Goal: Information Seeking & Learning: Find specific fact

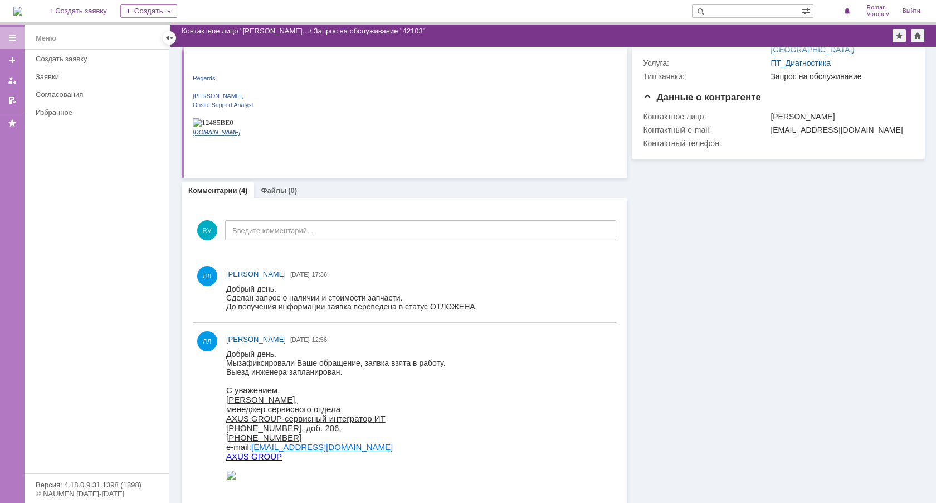
scroll to position [111, 0]
drag, startPoint x: 260, startPoint y: 299, endPoint x: 414, endPoint y: 308, distance: 154.1
click at [414, 308] on body "Добрый день. Сделан запрос о наличии и стоимости запчасти. До получения информа…" at bounding box center [351, 297] width 251 height 27
click at [414, 308] on div "До получения информации заявка переведена в статус ОТЛОЖЕНА." at bounding box center [351, 305] width 251 height 9
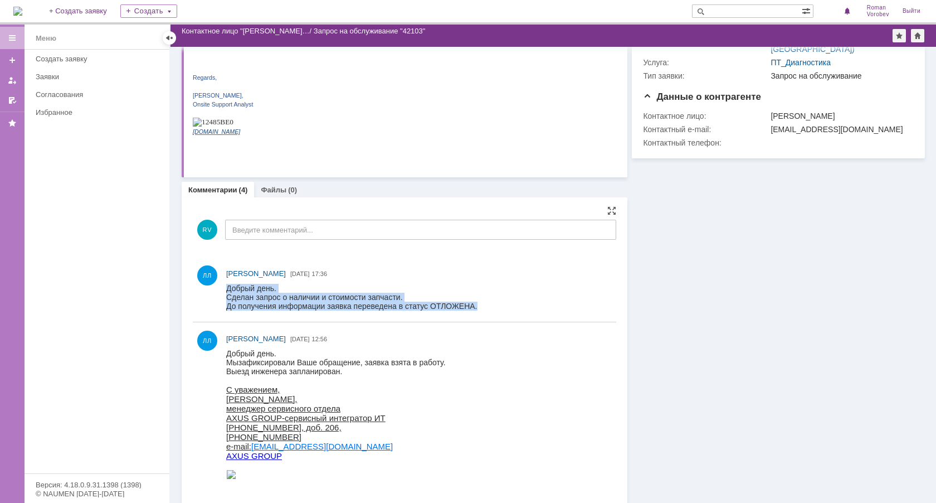
drag, startPoint x: 232, startPoint y: 290, endPoint x: 484, endPoint y: 303, distance: 251.6
click at [484, 303] on html "Добрый день. Сделан запрос о наличии и стоимости запчасти. До получения информа…" at bounding box center [416, 297] width 380 height 27
click at [442, 307] on div "До получения информации заявка переведена в статус ОТЛОЖЕНА." at bounding box center [351, 305] width 251 height 9
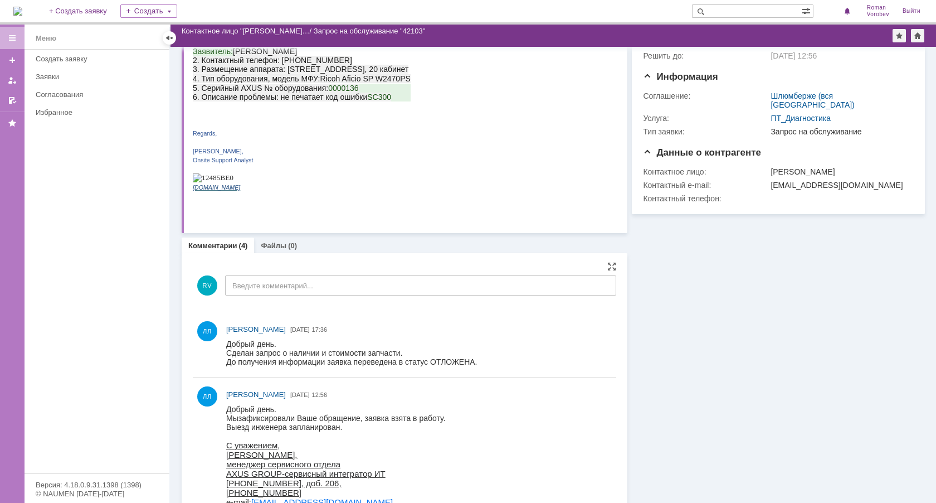
scroll to position [0, 0]
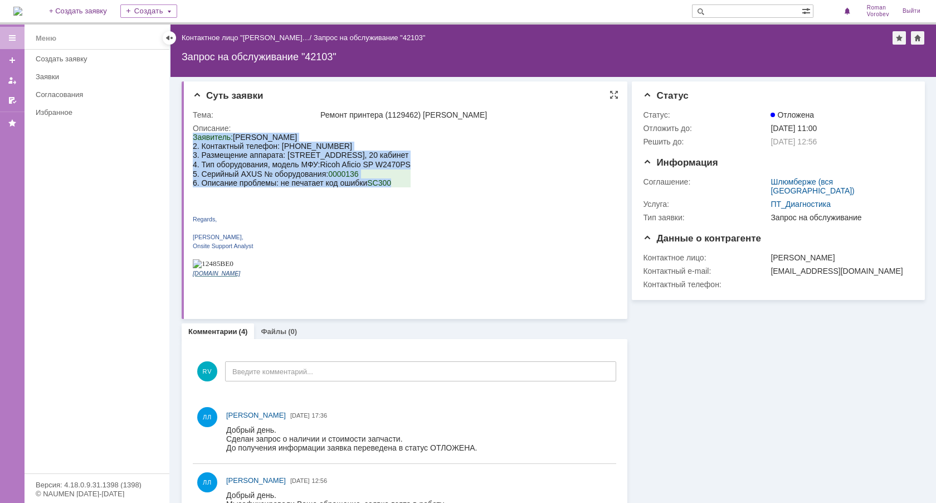
drag, startPoint x: 391, startPoint y: 188, endPoint x: 194, endPoint y: 138, distance: 203.1
click at [194, 138] on div "Заявитель: Permjakov [PERSON_NAME] 2. Контактный телефон: 89128831749 3. Размещ…" at bounding box center [302, 209] width 218 height 153
click at [246, 159] on span "3. Размещение аппарата: [STREET_ADDRESS], 20 кабинет" at bounding box center [301, 154] width 216 height 9
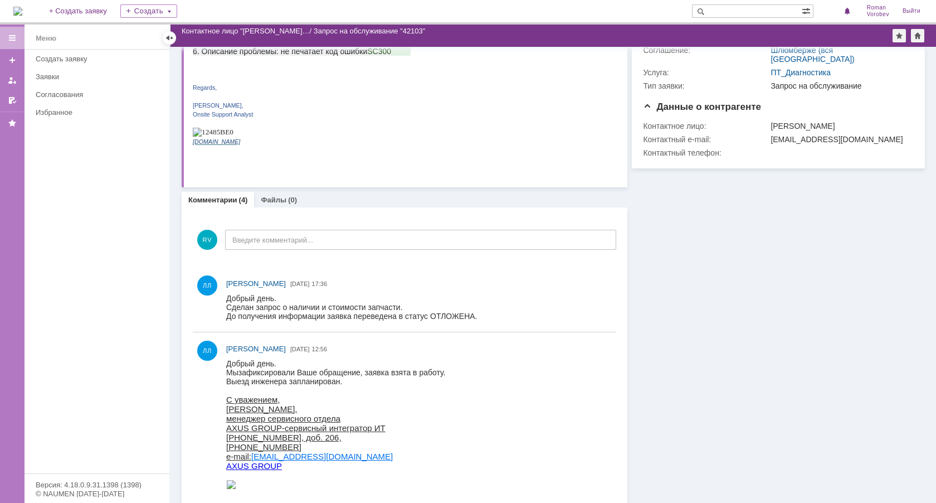
scroll to position [111, 0]
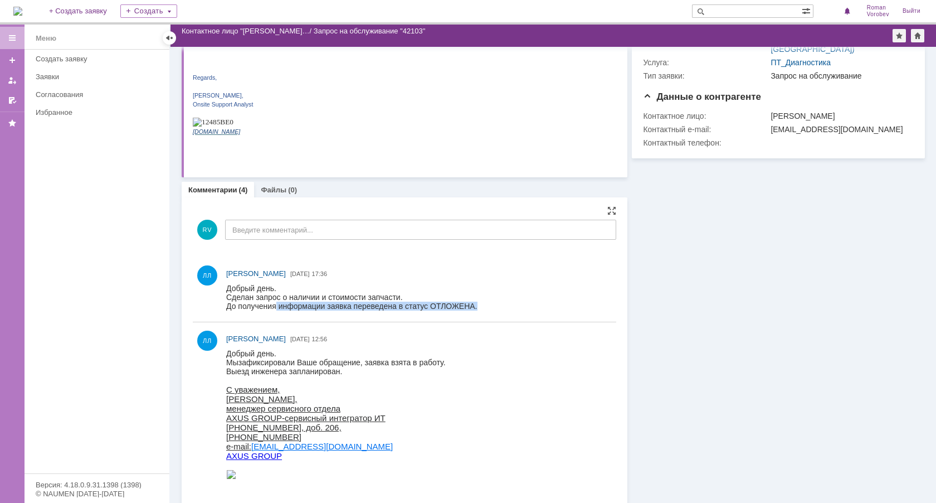
drag, startPoint x: 478, startPoint y: 305, endPoint x: 276, endPoint y: 304, distance: 201.2
click at [276, 304] on html "Добрый день. Сделан запрос о наличии и стоимости запчасти. До получения информа…" at bounding box center [416, 297] width 380 height 27
click at [276, 304] on div "До получения информации заявка переведена в статус ОТЛОЖЕНА." at bounding box center [351, 305] width 251 height 9
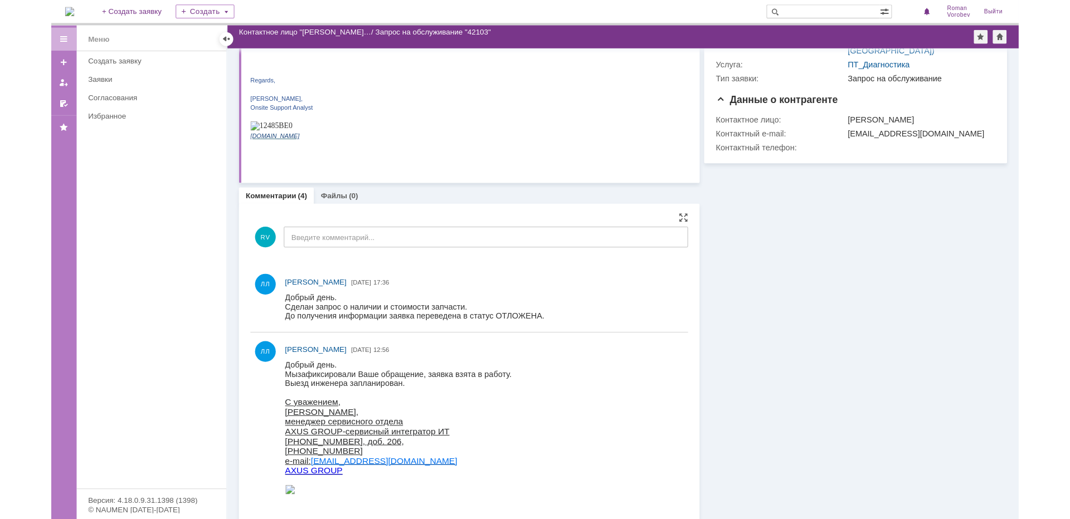
scroll to position [0, 0]
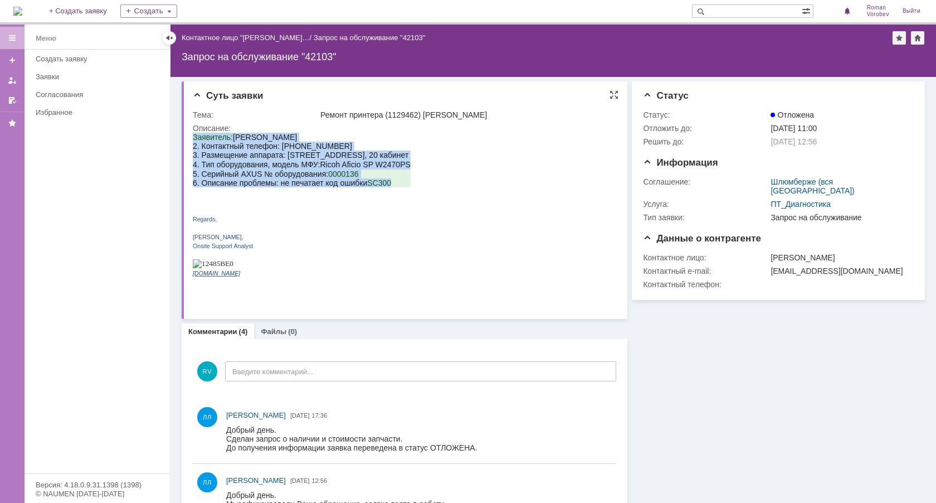
drag, startPoint x: 394, startPoint y: 190, endPoint x: 388, endPoint y: 258, distance: 68.3
click at [195, 133] on html "Заявитель: Permjakov [PERSON_NAME] 2. Контактный телефон: 89128831749 3. Размещ…" at bounding box center [401, 209] width 416 height 153
click at [226, 159] on span "3. Размещение аппарата: [STREET_ADDRESS], 20 кабинет" at bounding box center [301, 154] width 216 height 9
drag, startPoint x: 193, startPoint y: 140, endPoint x: 410, endPoint y: 193, distance: 222.7
click at [410, 193] on div "Заявитель: Permjakov [PERSON_NAME] 2. Контактный телефон: 89128831749 3. Размещ…" at bounding box center [302, 209] width 218 height 153
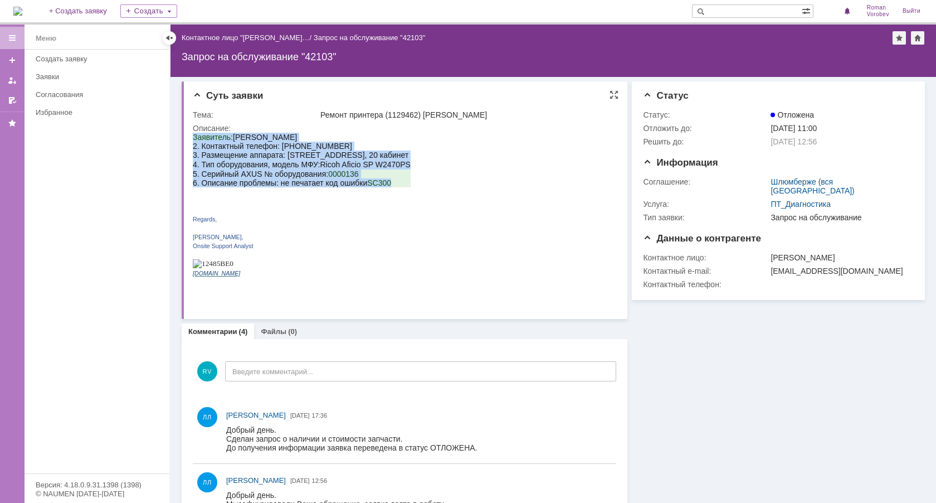
click at [251, 157] on span "3. Размещение аппарата: [STREET_ADDRESS], 20 кабинет" at bounding box center [301, 154] width 216 height 9
drag, startPoint x: 390, startPoint y: 190, endPoint x: 185, endPoint y: 128, distance: 214.3
click at [193, 133] on html "Заявитель: Permjakov [PERSON_NAME] 2. Контактный телефон: 89128831749 3. Размещ…" at bounding box center [401, 209] width 416 height 153
click at [201, 147] on span "2. Контактный телефон: [PHONE_NUMBER]" at bounding box center [272, 146] width 159 height 9
drag, startPoint x: 194, startPoint y: 139, endPoint x: 374, endPoint y: 189, distance: 186.7
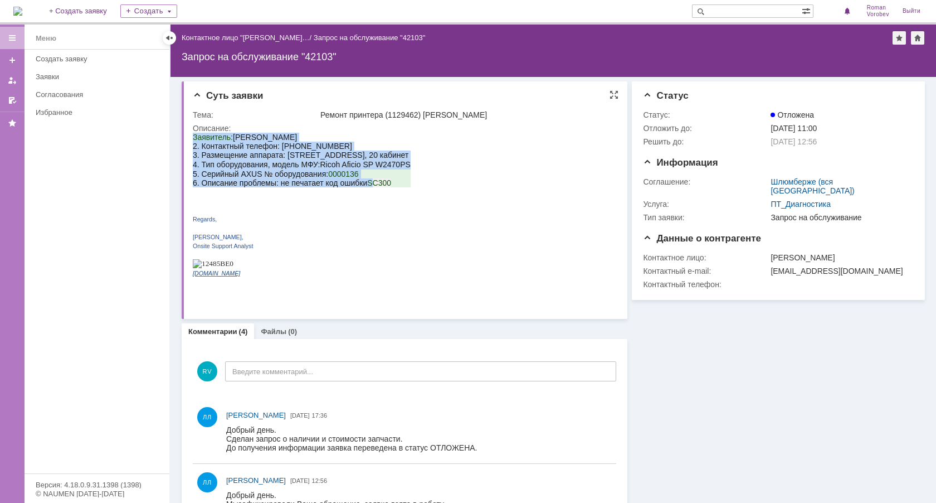
click at [374, 189] on div "Заявитель: Permjakov [PERSON_NAME] 2. Контактный телефон: 89128831749 3. Размещ…" at bounding box center [302, 209] width 218 height 153
click at [350, 169] on span "Ricoh Aficio SP W" at bounding box center [351, 164] width 63 height 9
drag, startPoint x: 391, startPoint y: 189, endPoint x: 199, endPoint y: 133, distance: 199.8
click at [199, 133] on div "Заявитель: Permjakov [PERSON_NAME] 2. Контактный телефон: 89128831749 3. Размещ…" at bounding box center [302, 209] width 218 height 153
click at [202, 145] on span "2. Контактный телефон: [PHONE_NUMBER]" at bounding box center [272, 146] width 159 height 9
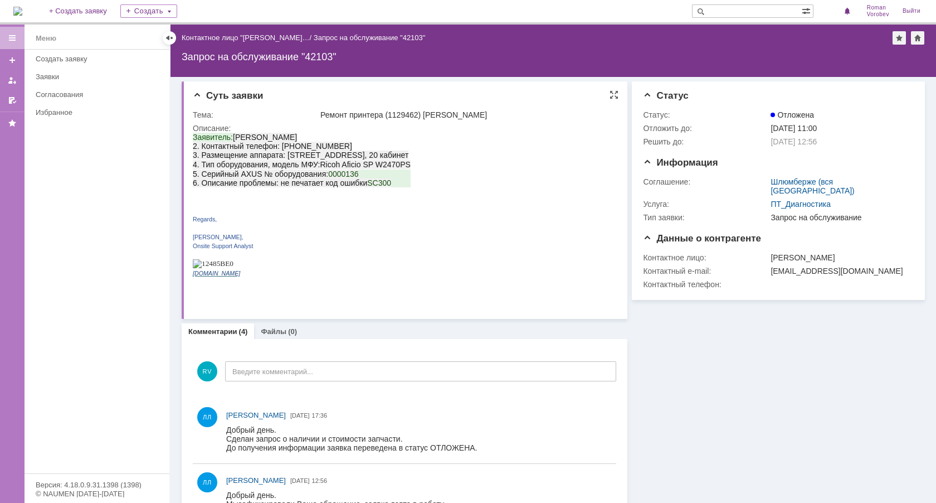
click at [193, 139] on span "Заявитель:" at bounding box center [213, 137] width 40 height 9
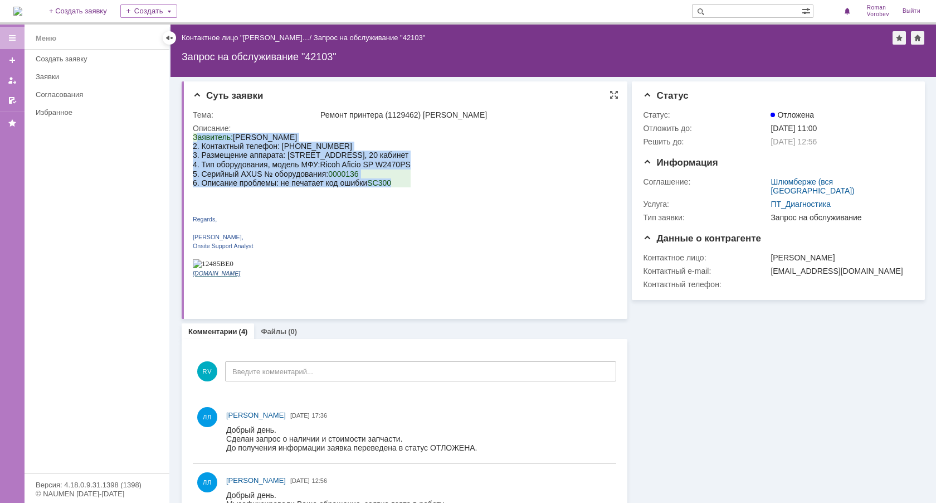
drag, startPoint x: 206, startPoint y: 139, endPoint x: 396, endPoint y: 187, distance: 196.5
click at [396, 187] on div "Заявитель: Permjakov [PERSON_NAME] 2. Контактный телефон: 89128831749 3. Размещ…" at bounding box center [302, 209] width 218 height 153
click at [393, 187] on p "5. Серийный AXUS № оборудования: 0000136 6. Описание проблемы: не печатает код …" at bounding box center [302, 178] width 218 height 18
drag, startPoint x: 378, startPoint y: 188, endPoint x: 193, endPoint y: 138, distance: 191.7
click at [193, 138] on div "Заявитель: Permjakov [PERSON_NAME] 2. Контактный телефон: 89128831749 3. Размещ…" at bounding box center [302, 209] width 218 height 153
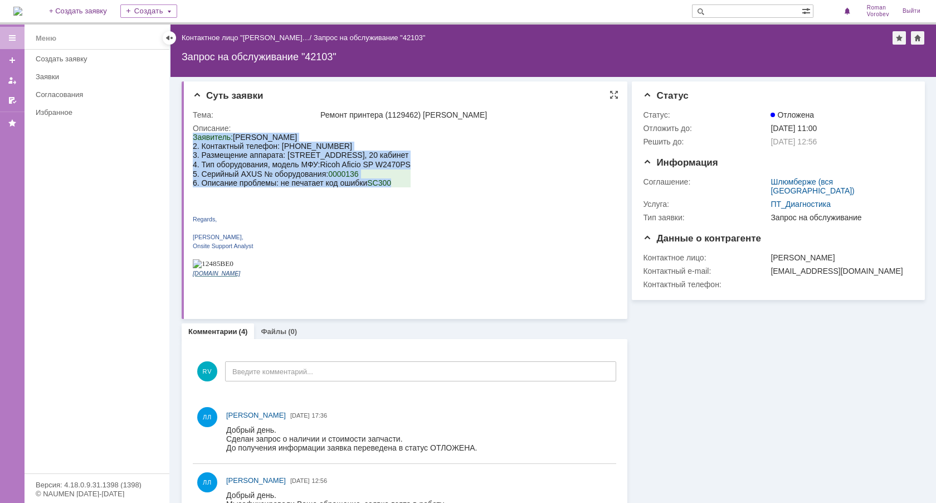
click at [193, 138] on span "Заявитель:" at bounding box center [213, 137] width 40 height 9
drag, startPoint x: 193, startPoint y: 137, endPoint x: 400, endPoint y: 191, distance: 213.0
click at [400, 191] on div "Заявитель: Permjakov [PERSON_NAME] 2. Контактный телефон: 89128831749 3. Размещ…" at bounding box center [302, 209] width 218 height 153
click at [341, 175] on span "0000136" at bounding box center [343, 173] width 31 height 9
drag, startPoint x: 390, startPoint y: 192, endPoint x: 323, endPoint y: 114, distance: 103.2
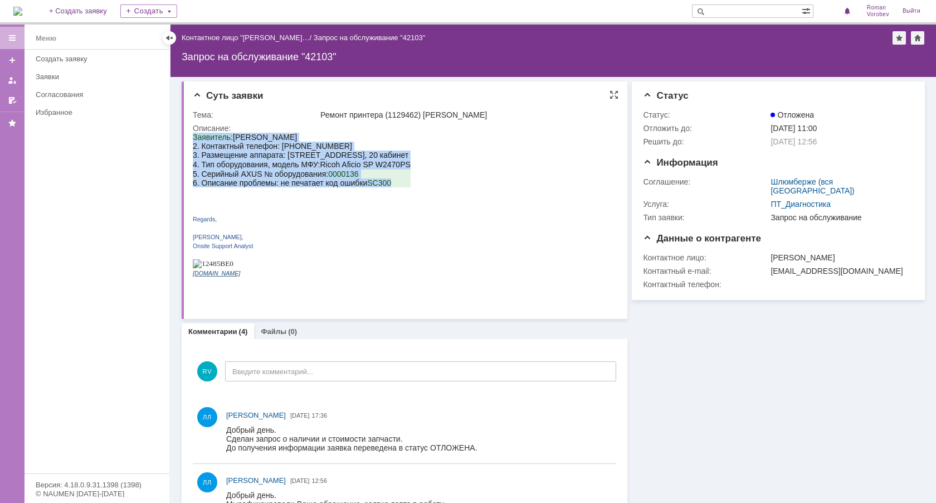
click at [323, 133] on html "Заявитель: Permjakov [PERSON_NAME] 2. Контактный телефон: 89128831749 3. Размещ…" at bounding box center [401, 209] width 416 height 153
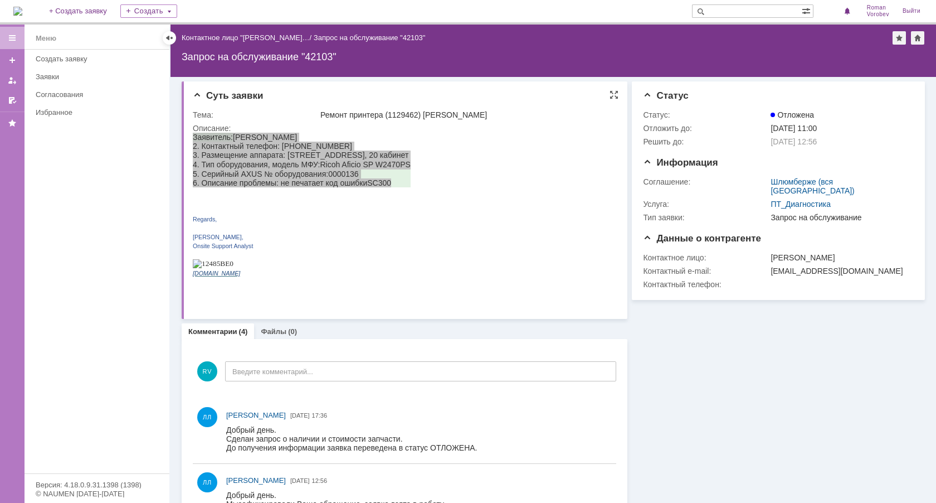
click at [322, 114] on div "Ремонт принтера (1129462) [PERSON_NAME]" at bounding box center [466, 114] width 292 height 9
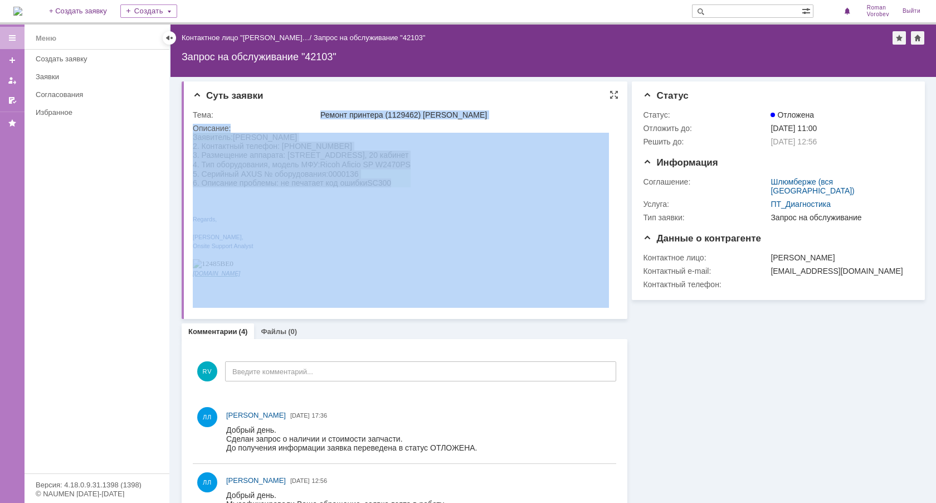
drag, startPoint x: 514, startPoint y: 246, endPoint x: 374, endPoint y: 165, distance: 161.3
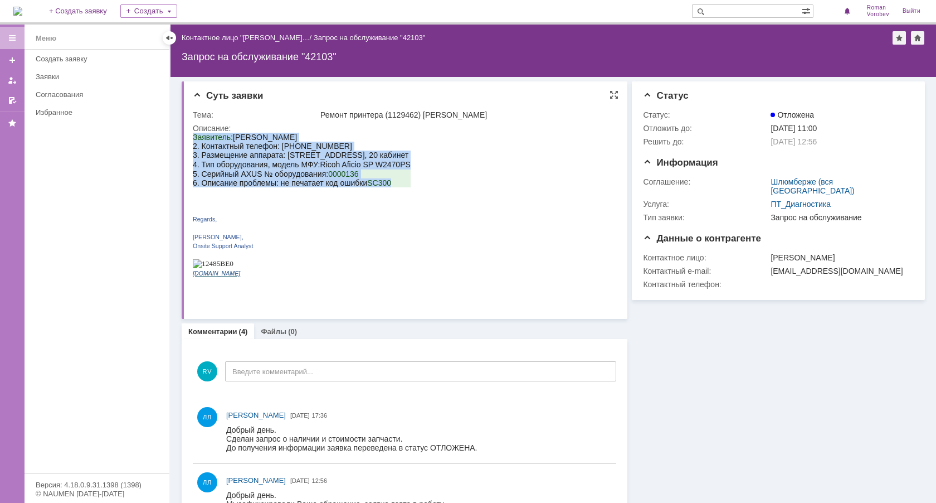
click at [372, 165] on span "Ricoh Aficio SP W" at bounding box center [351, 164] width 63 height 9
drag, startPoint x: 396, startPoint y: 189, endPoint x: 194, endPoint y: 138, distance: 208.8
click at [194, 138] on div "Заявитель: Permjakov [PERSON_NAME] 2. Контактный телефон: 89128831749 3. Размещ…" at bounding box center [302, 209] width 218 height 153
click at [194, 138] on span "Заявитель:" at bounding box center [213, 137] width 40 height 9
